Goal: Information Seeking & Learning: Find specific fact

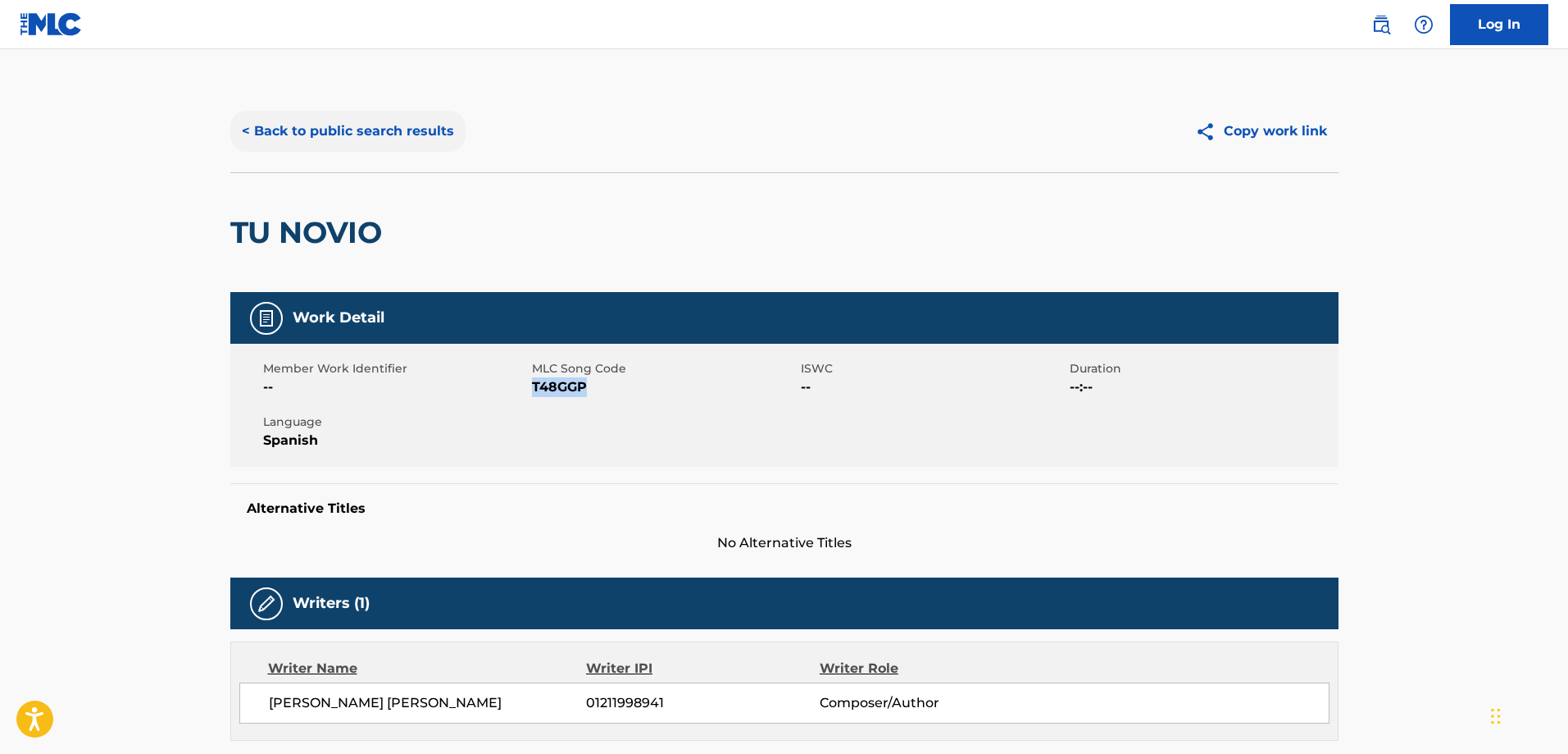
click at [362, 126] on button "< Back to public search results" at bounding box center [348, 132] width 236 height 41
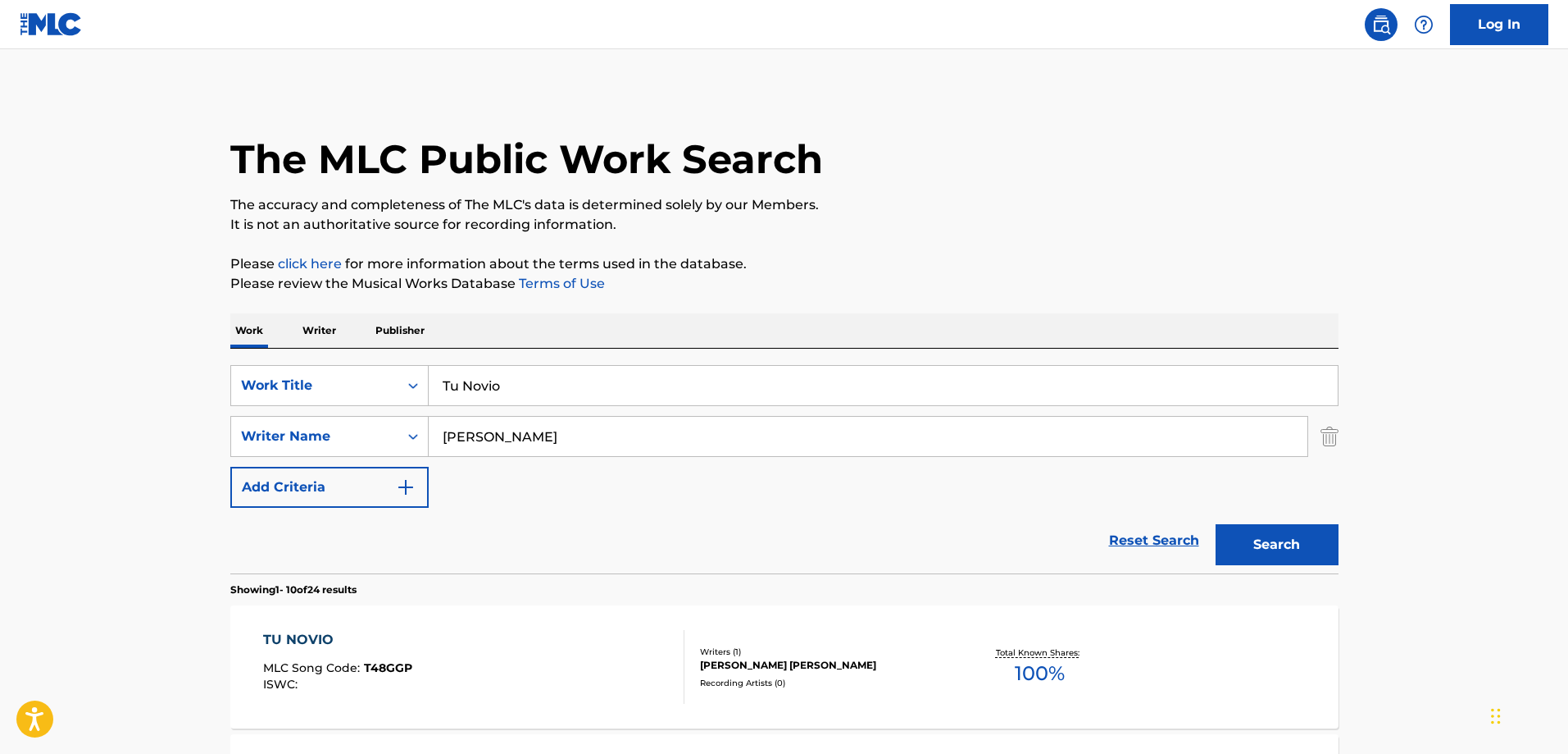
scroll to position [82, 0]
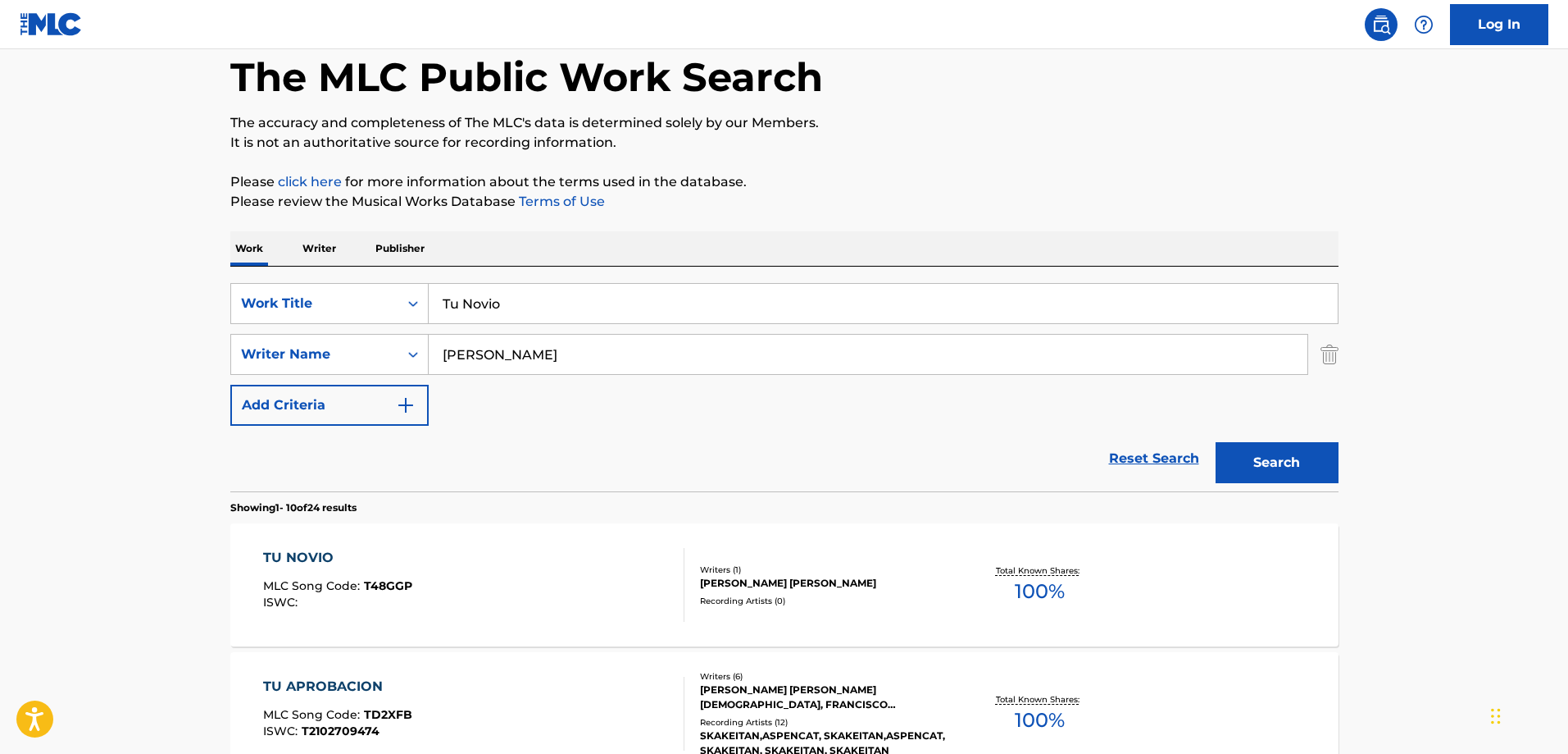
click at [603, 295] on input "Tu Novio" at bounding box center [883, 303] width 909 height 39
paste input "Pasa"
type input "Pasa"
click at [585, 377] on div "SearchWithCriteria09689e1f-58ec-4392-9101-3a965de1eee8 Work Title Pasa SearchWi…" at bounding box center [784, 354] width 1109 height 143
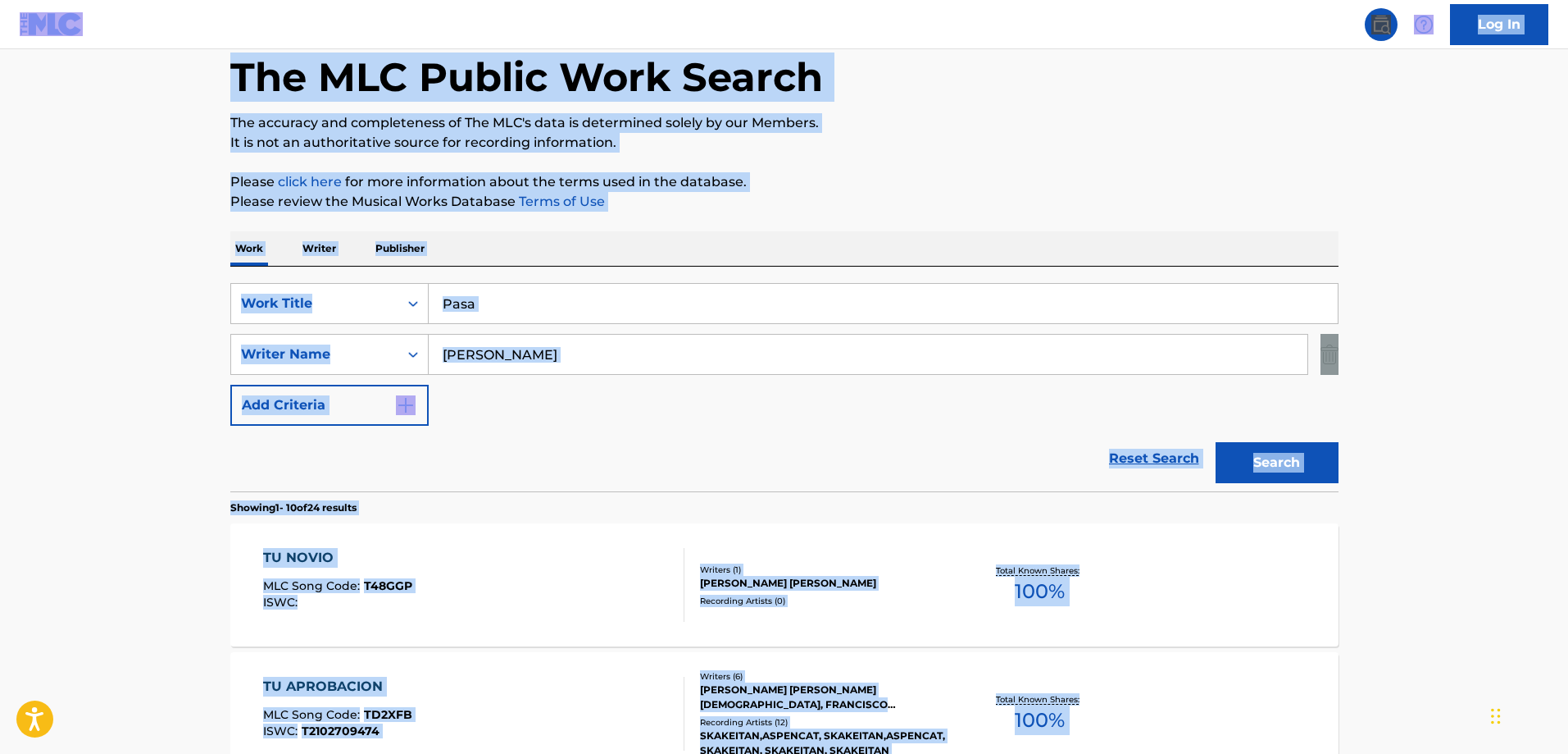
click at [620, 357] on input "[PERSON_NAME]" at bounding box center [868, 354] width 879 height 39
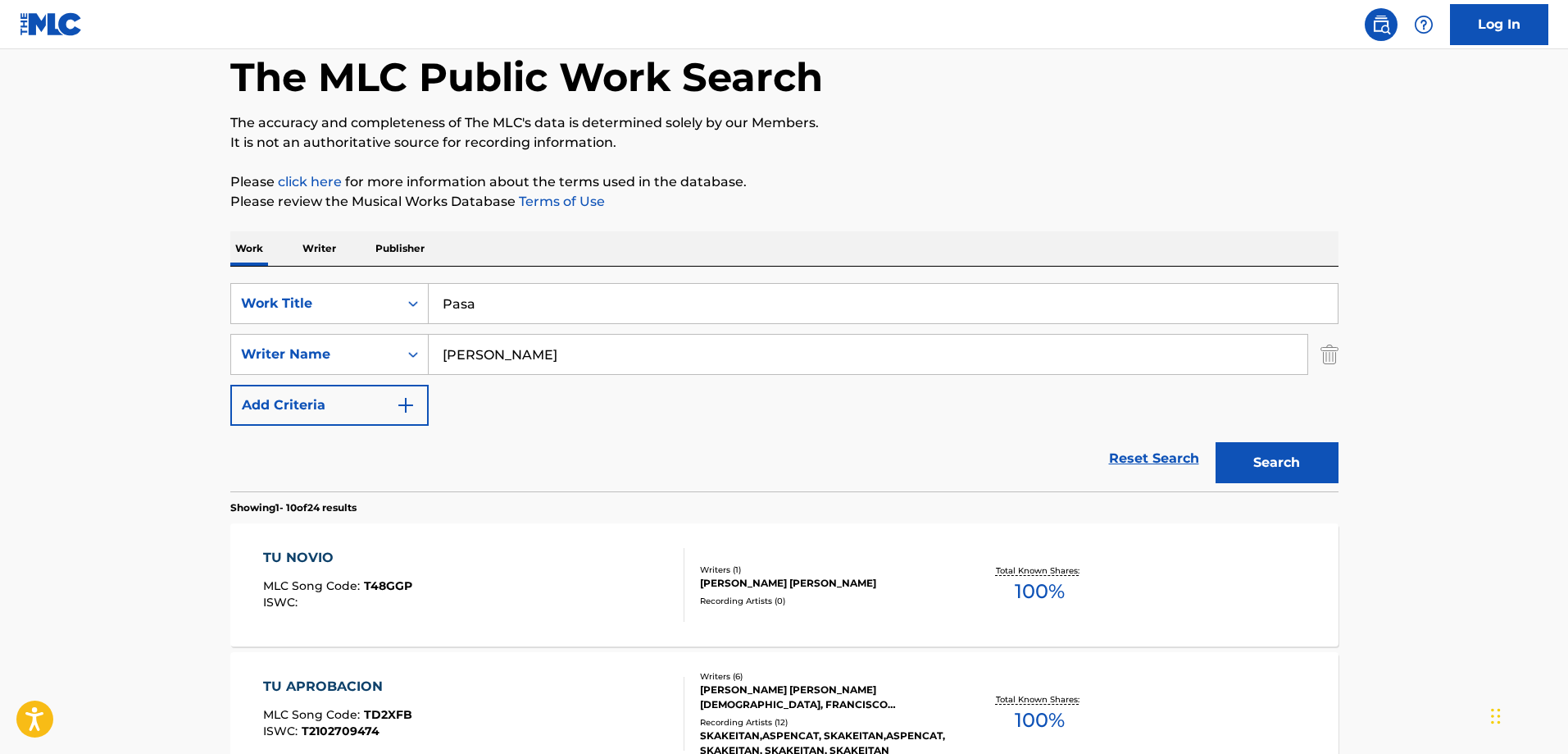
paste input "Dia"
type input "[PERSON_NAME]"
click at [1215, 442] on button "Search" at bounding box center [1277, 463] width 123 height 41
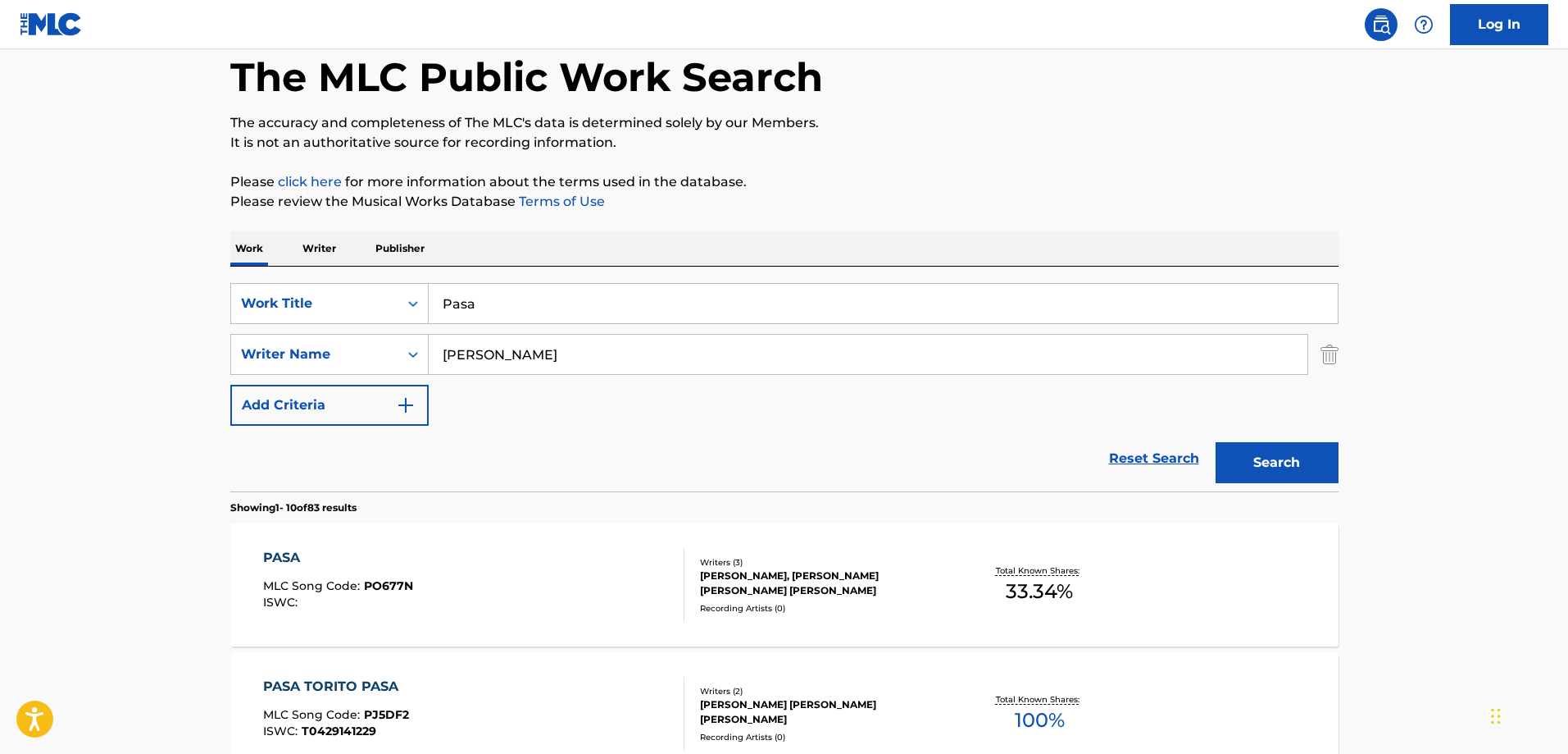
click at [467, 555] on div "PASA MLC Song Code : PO677N ISWC :" at bounding box center [474, 585] width 422 height 73
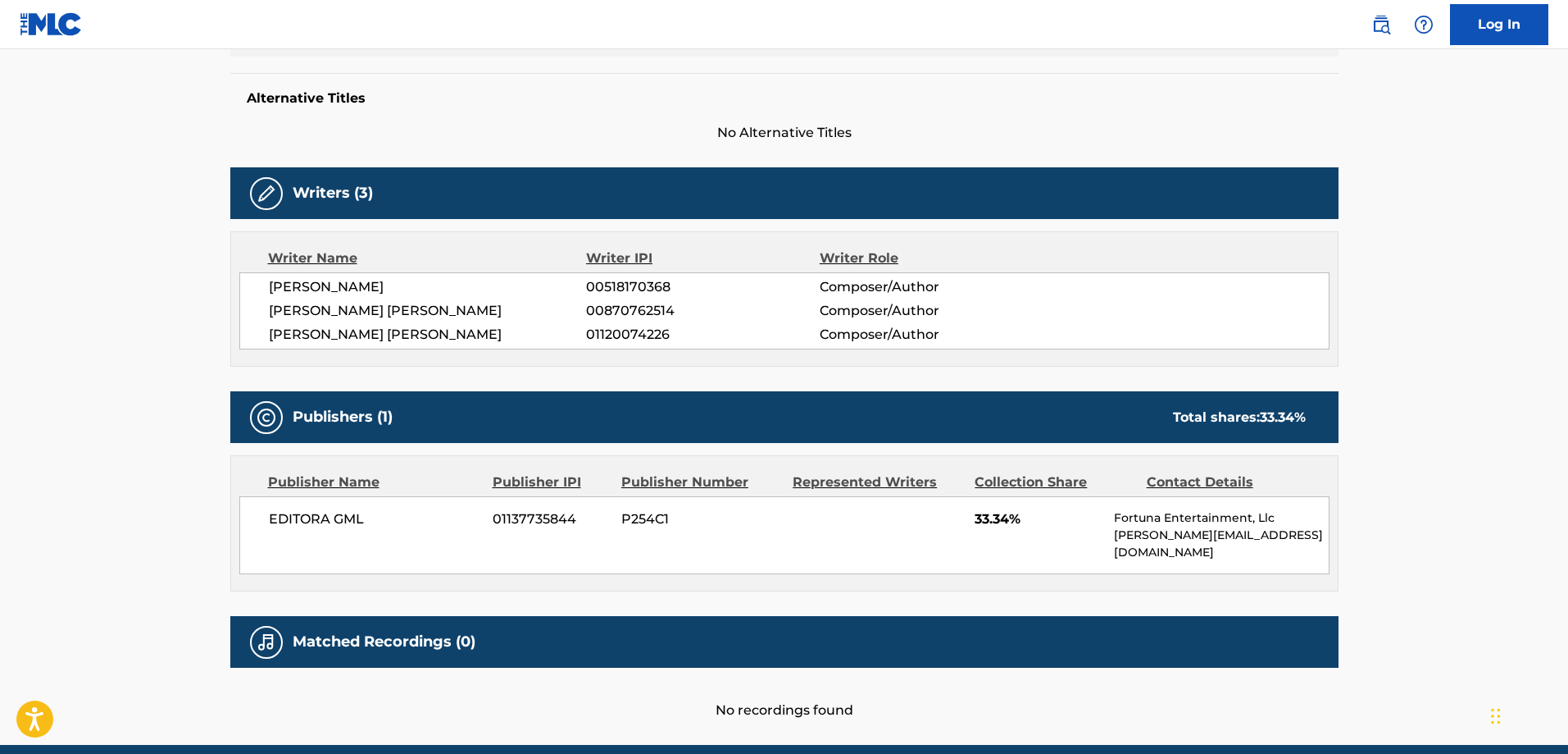
scroll to position [164, 0]
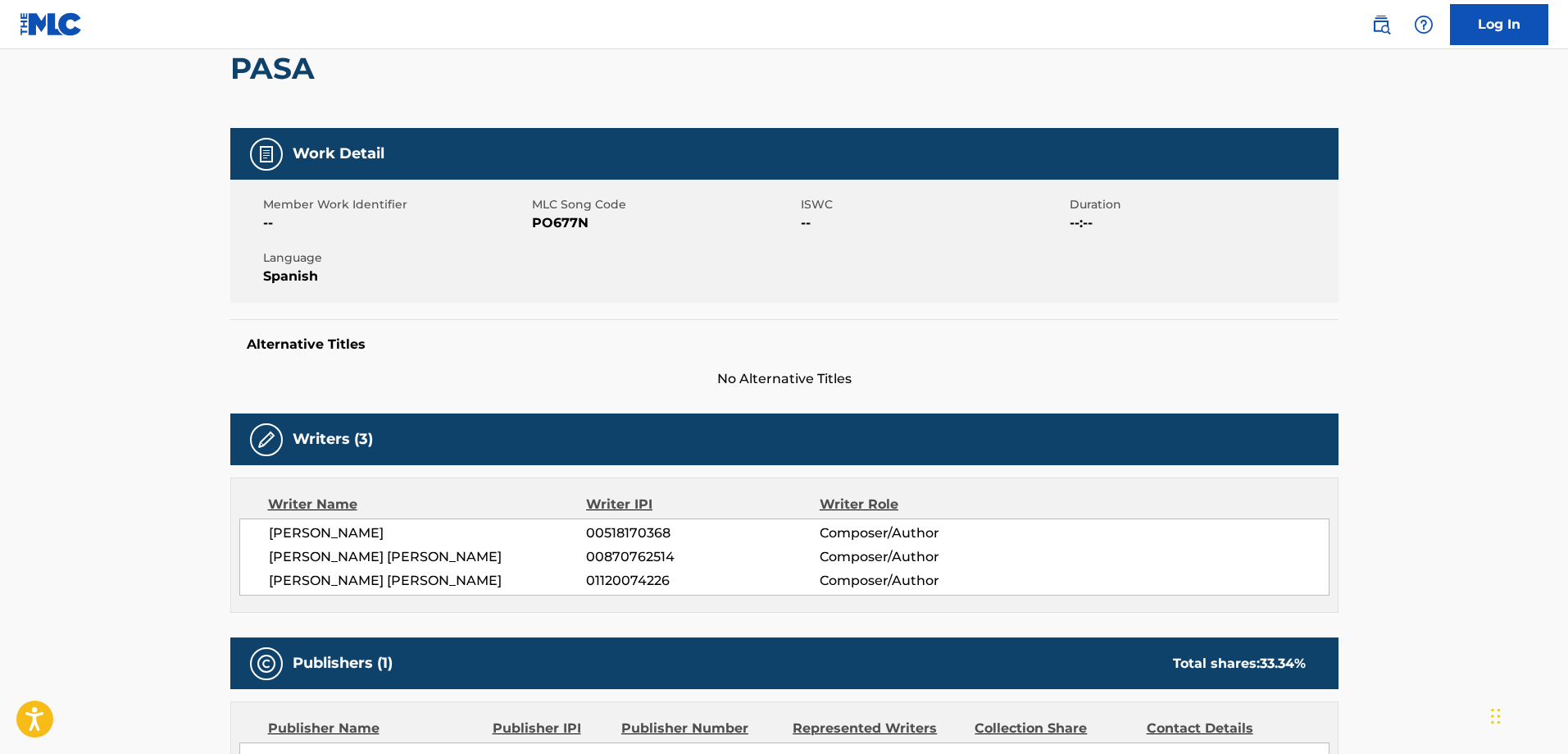
click at [557, 220] on span "PO677N" at bounding box center [664, 223] width 265 height 20
copy span "PO677N"
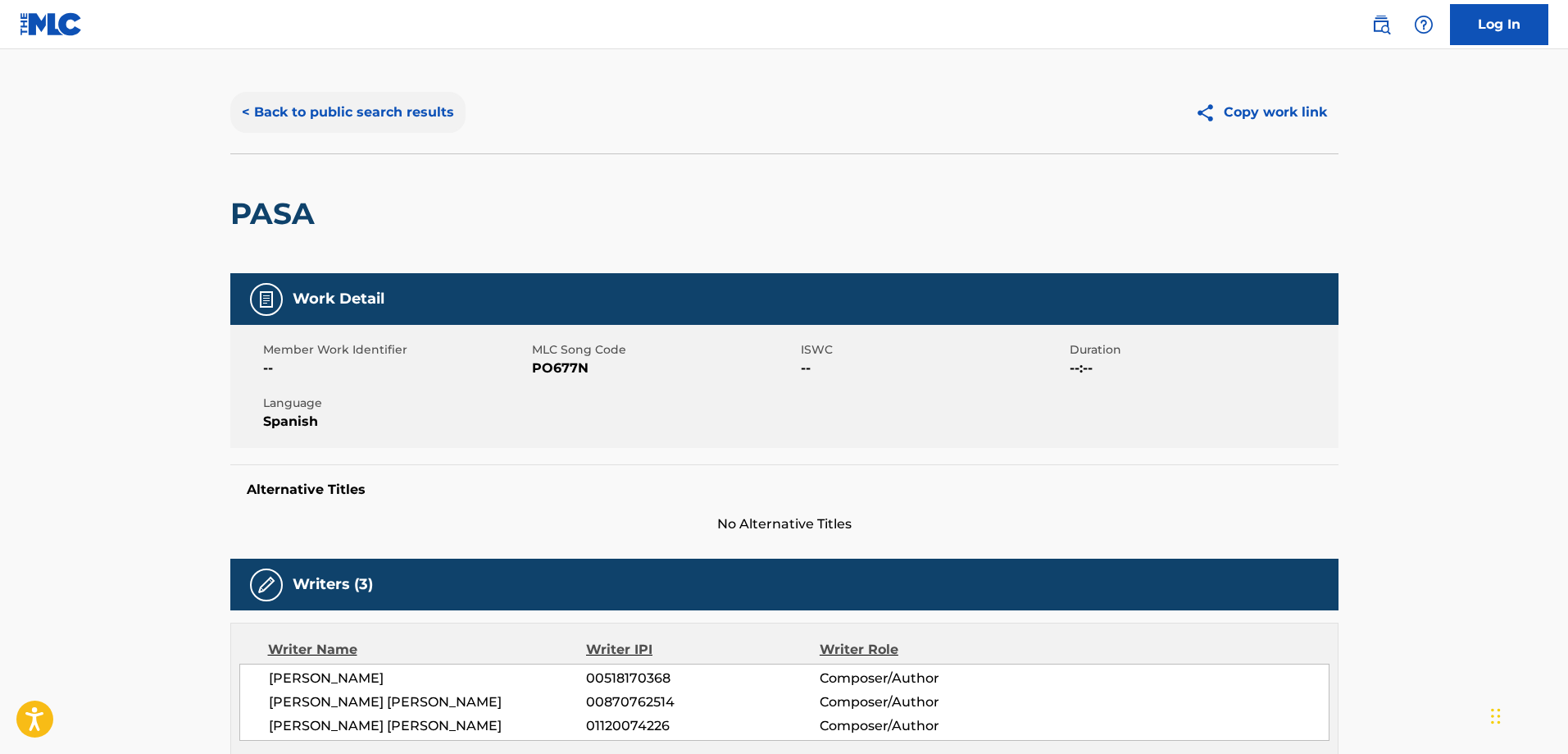
scroll to position [0, 0]
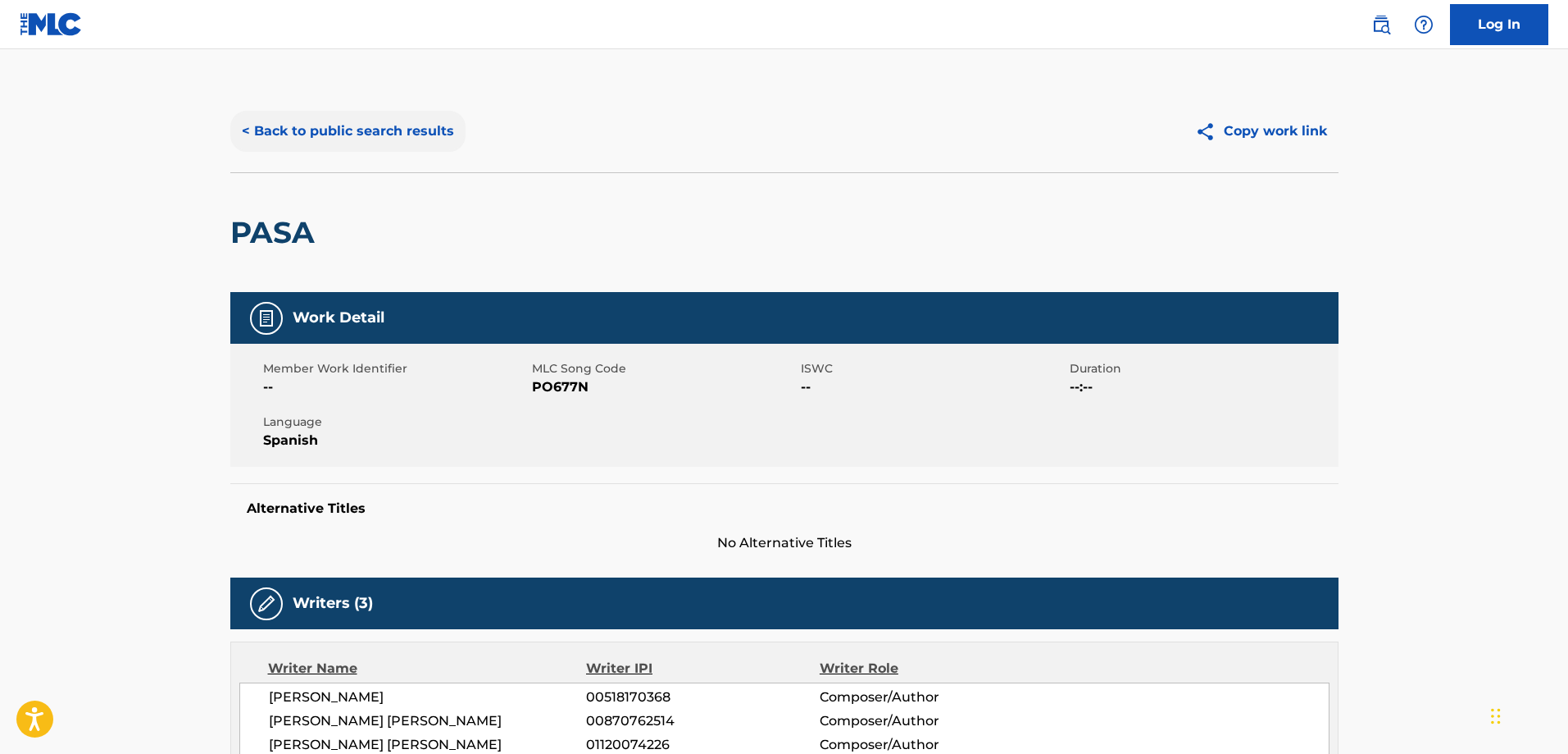
click at [352, 121] on button "< Back to public search results" at bounding box center [348, 132] width 236 height 41
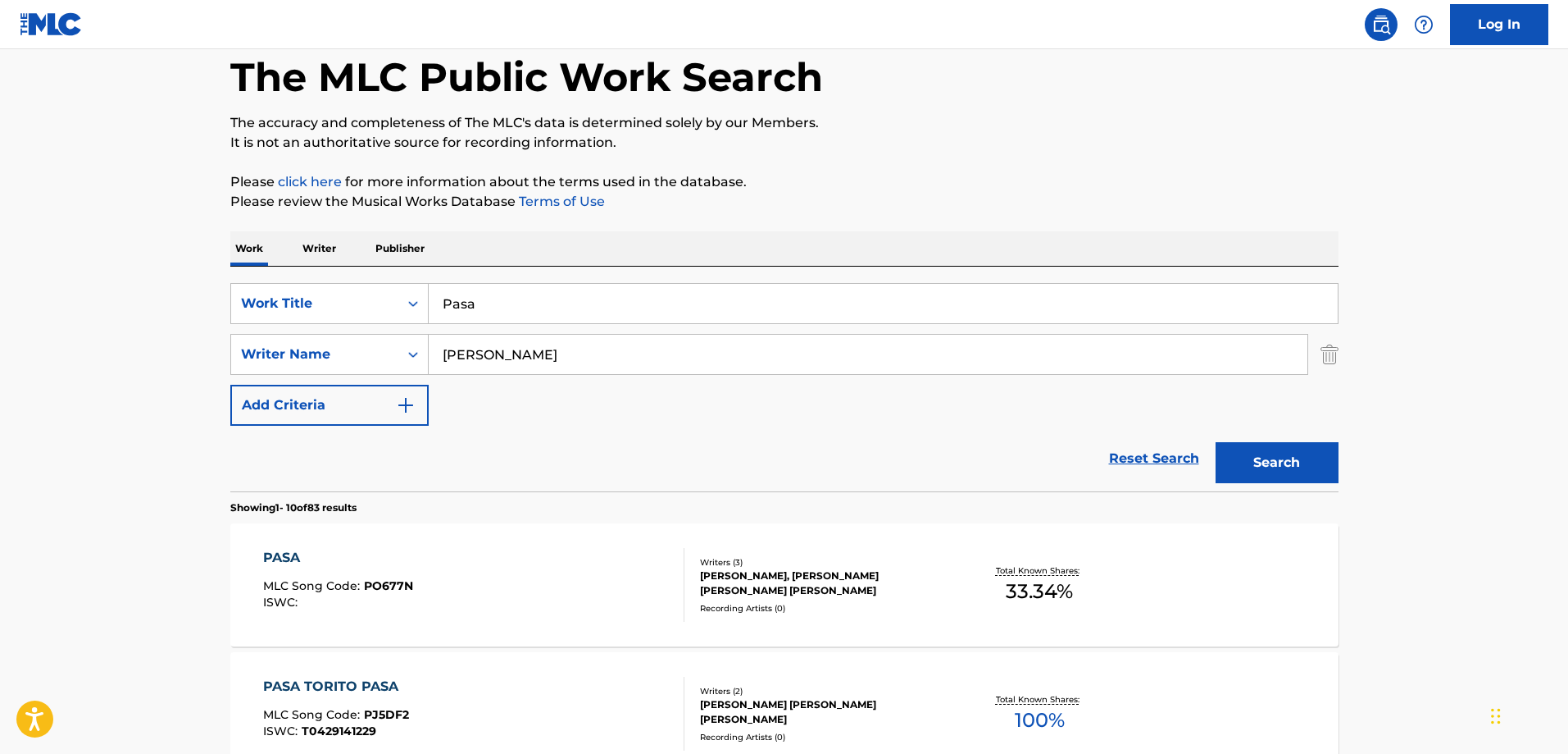
click at [602, 293] on input "Pasa" at bounding box center [883, 303] width 909 height 39
paste input "Y Eso Que Eras Bueno"
type input "Y Eso Que Eras Bueno"
click at [1215, 442] on button "Search" at bounding box center [1277, 463] width 123 height 41
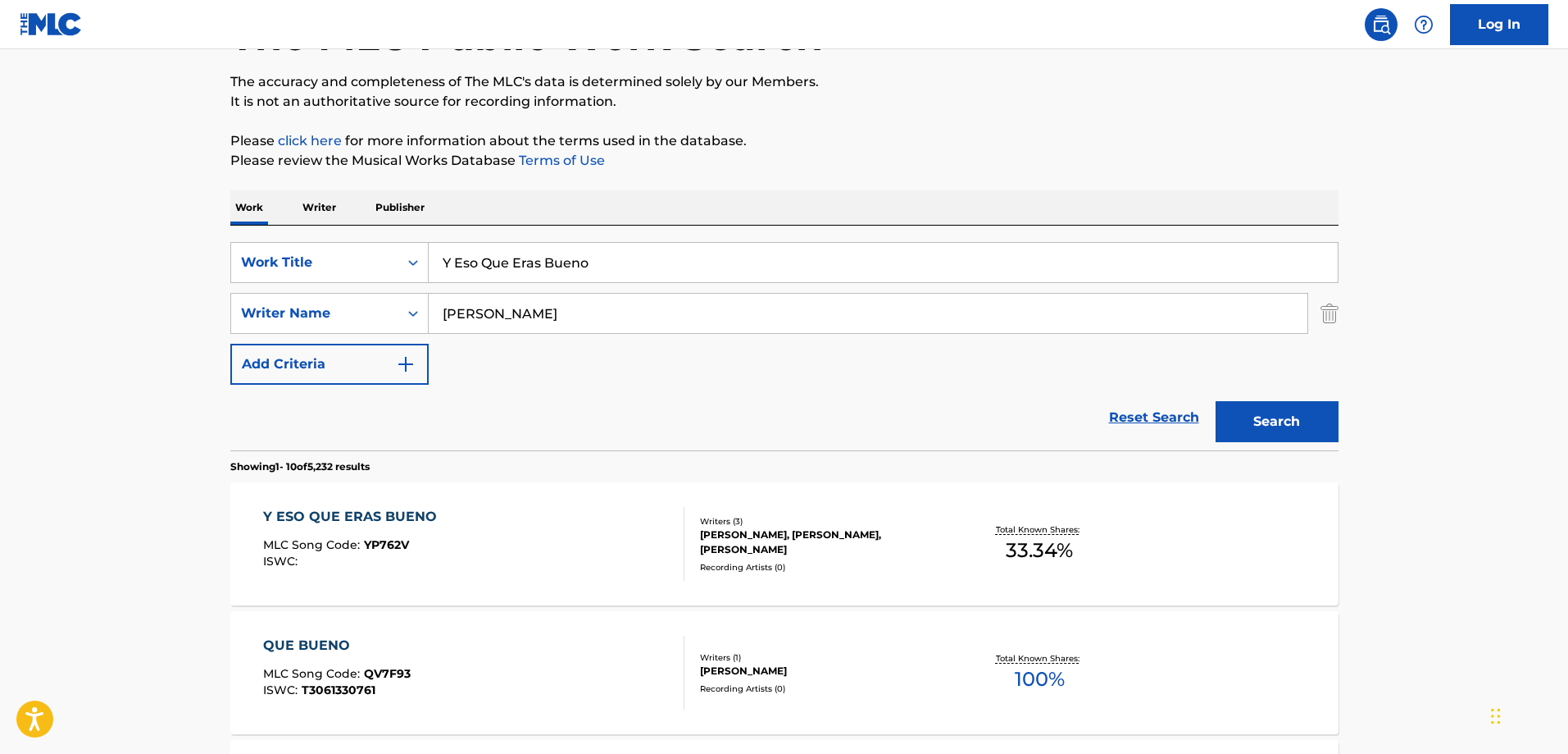
scroll to position [164, 0]
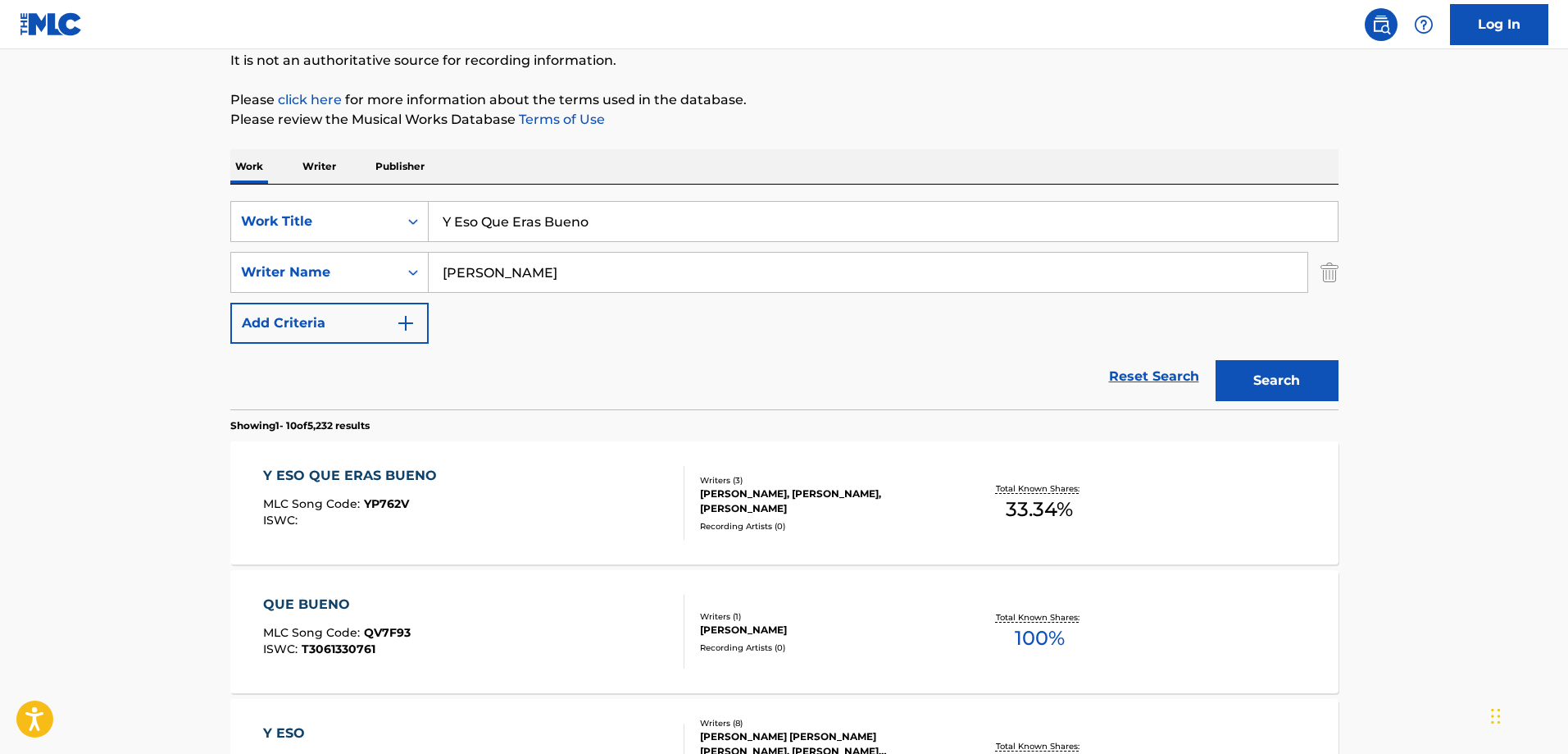
click at [440, 478] on div "Y ESO QUE ERAS BUENO MLC Song Code : YP762V ISWC :" at bounding box center [474, 503] width 422 height 73
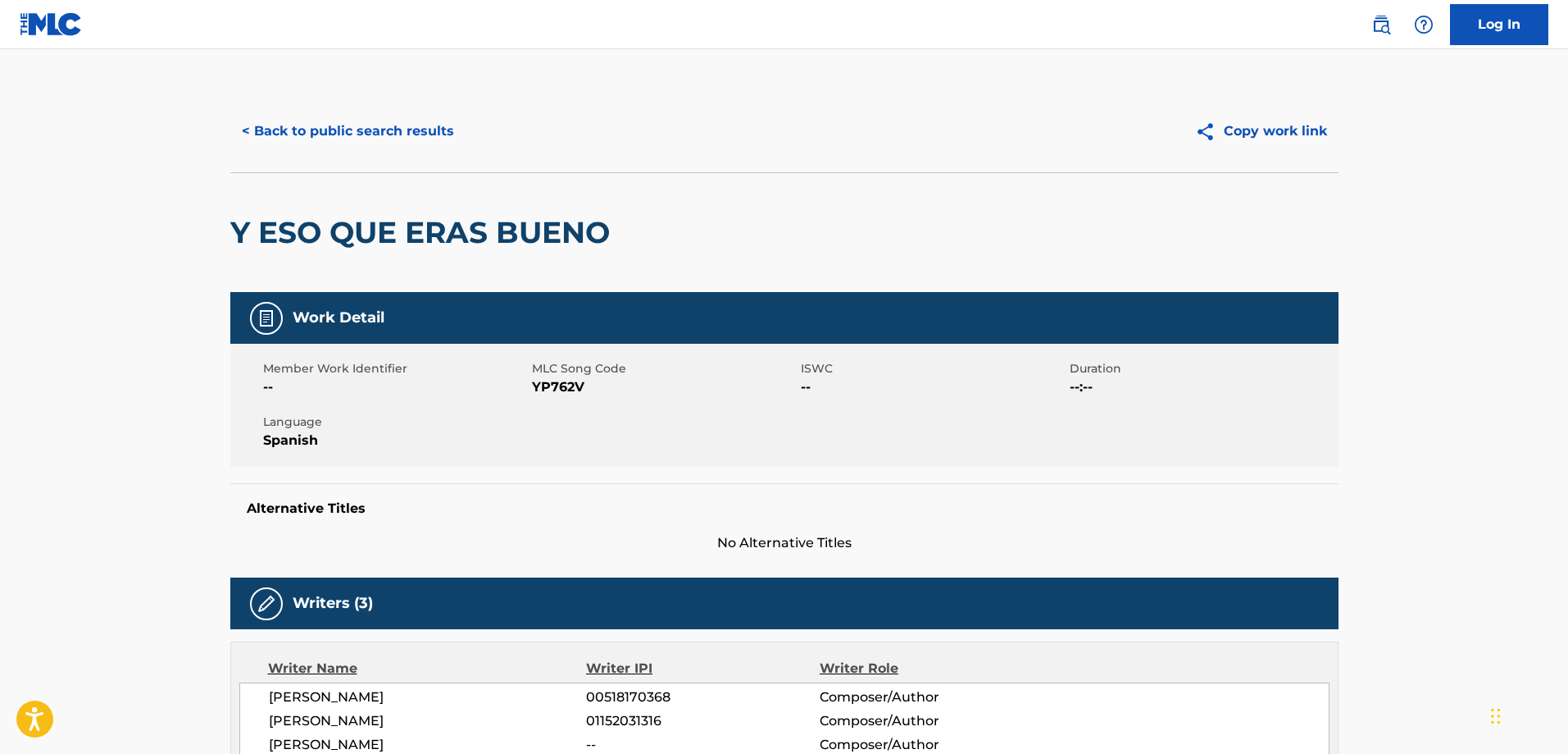
click at [551, 393] on span "YP762V" at bounding box center [664, 387] width 265 height 20
copy span "YP762V"
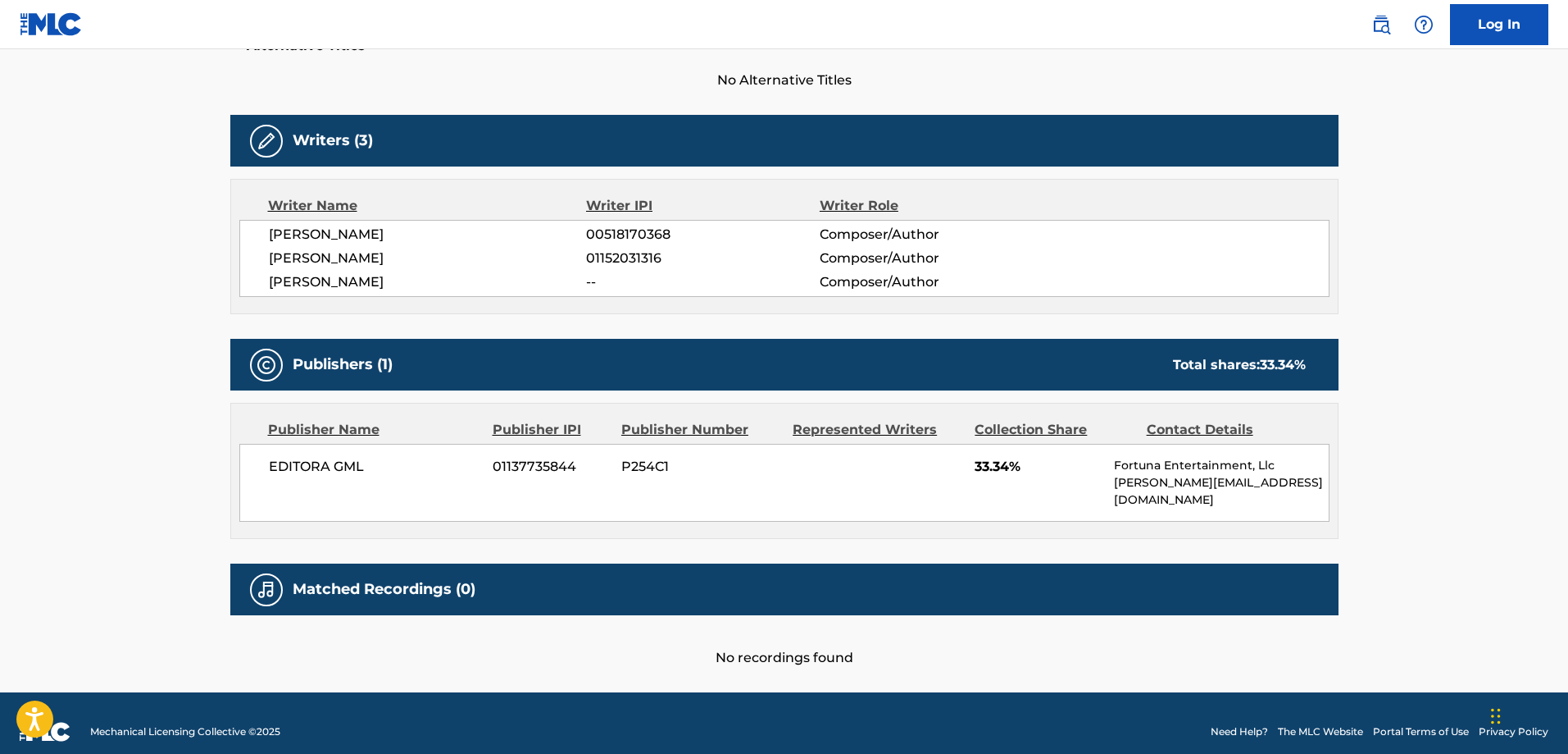
click at [647, 254] on span "01152031316" at bounding box center [702, 258] width 233 height 20
copy span "01152031316"
